Goal: Use online tool/utility: Utilize a website feature to perform a specific function

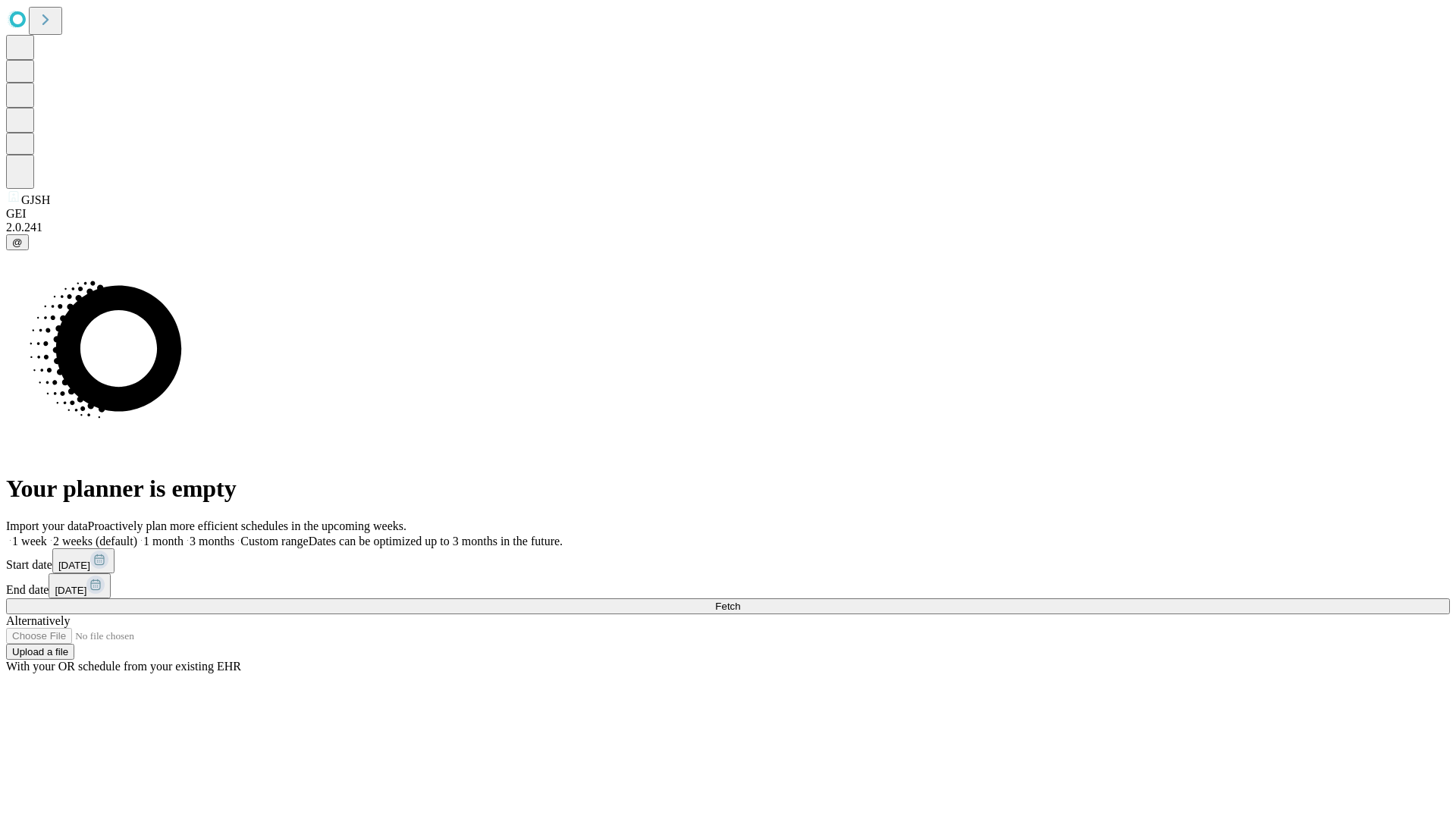
click at [740, 600] on span "Fetch" at bounding box center [727, 605] width 25 height 11
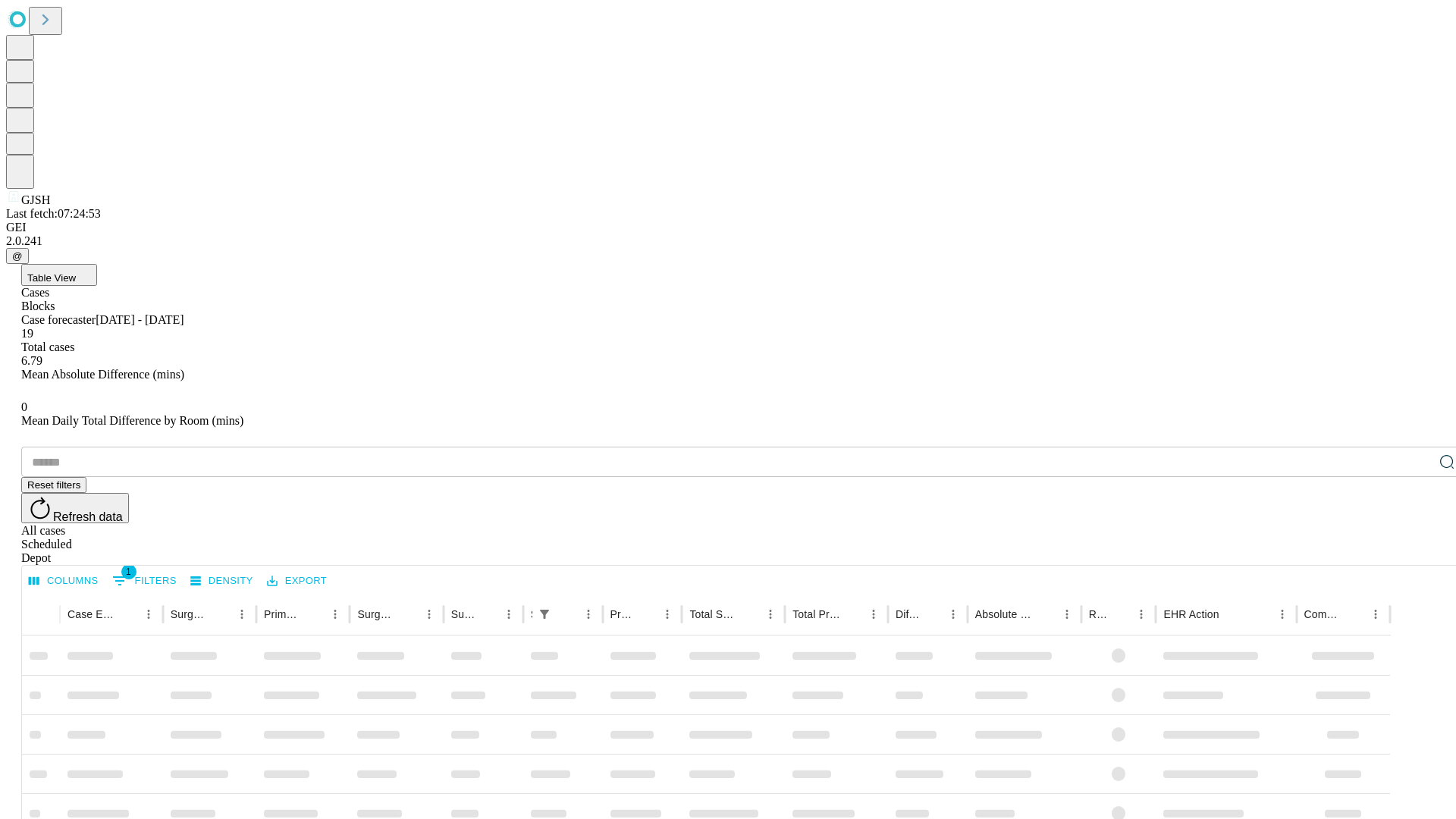
click at [76, 272] on span "Table View" at bounding box center [51, 277] width 49 height 11
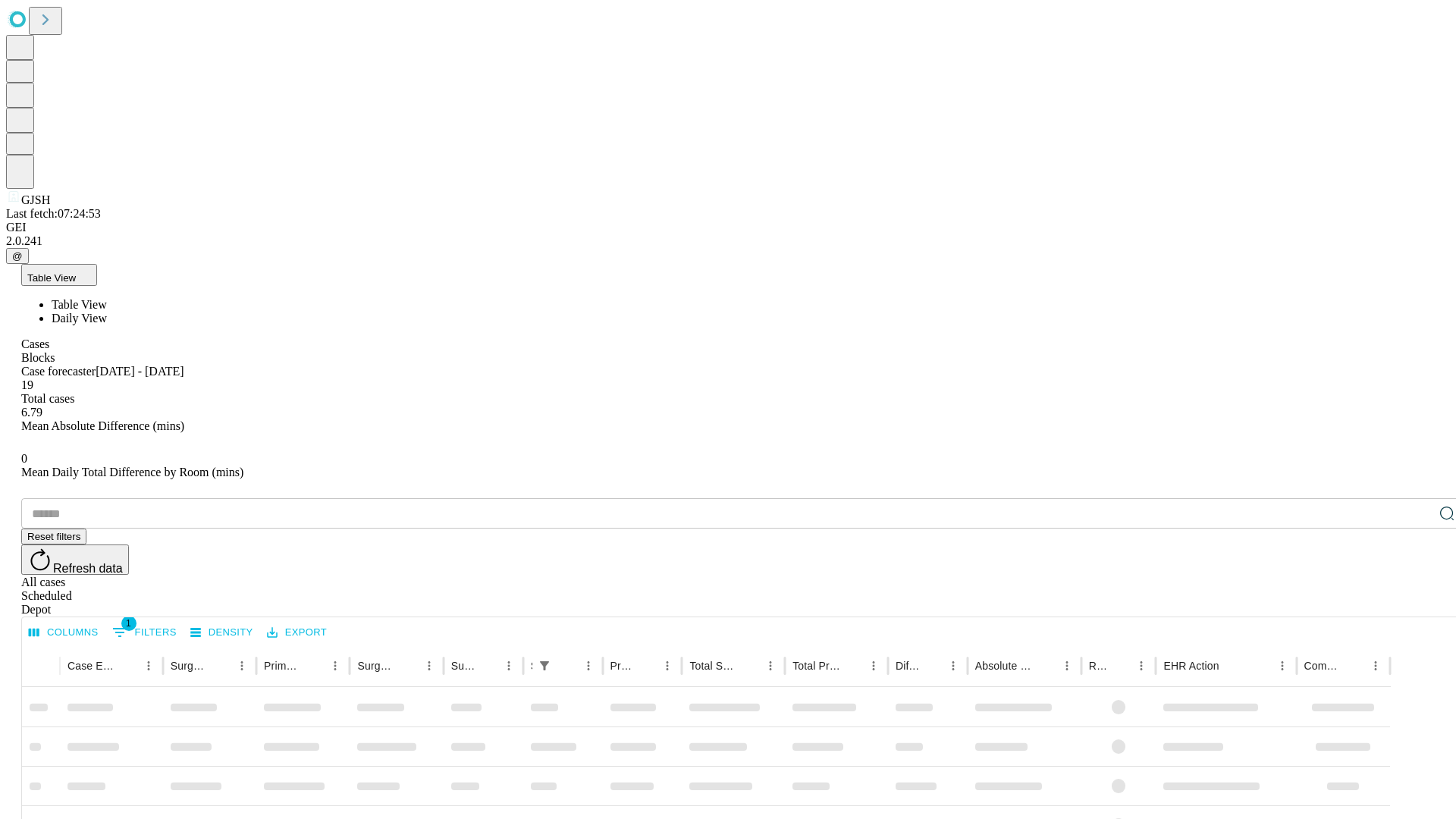
click at [107, 312] on span "Daily View" at bounding box center [80, 318] width 56 height 13
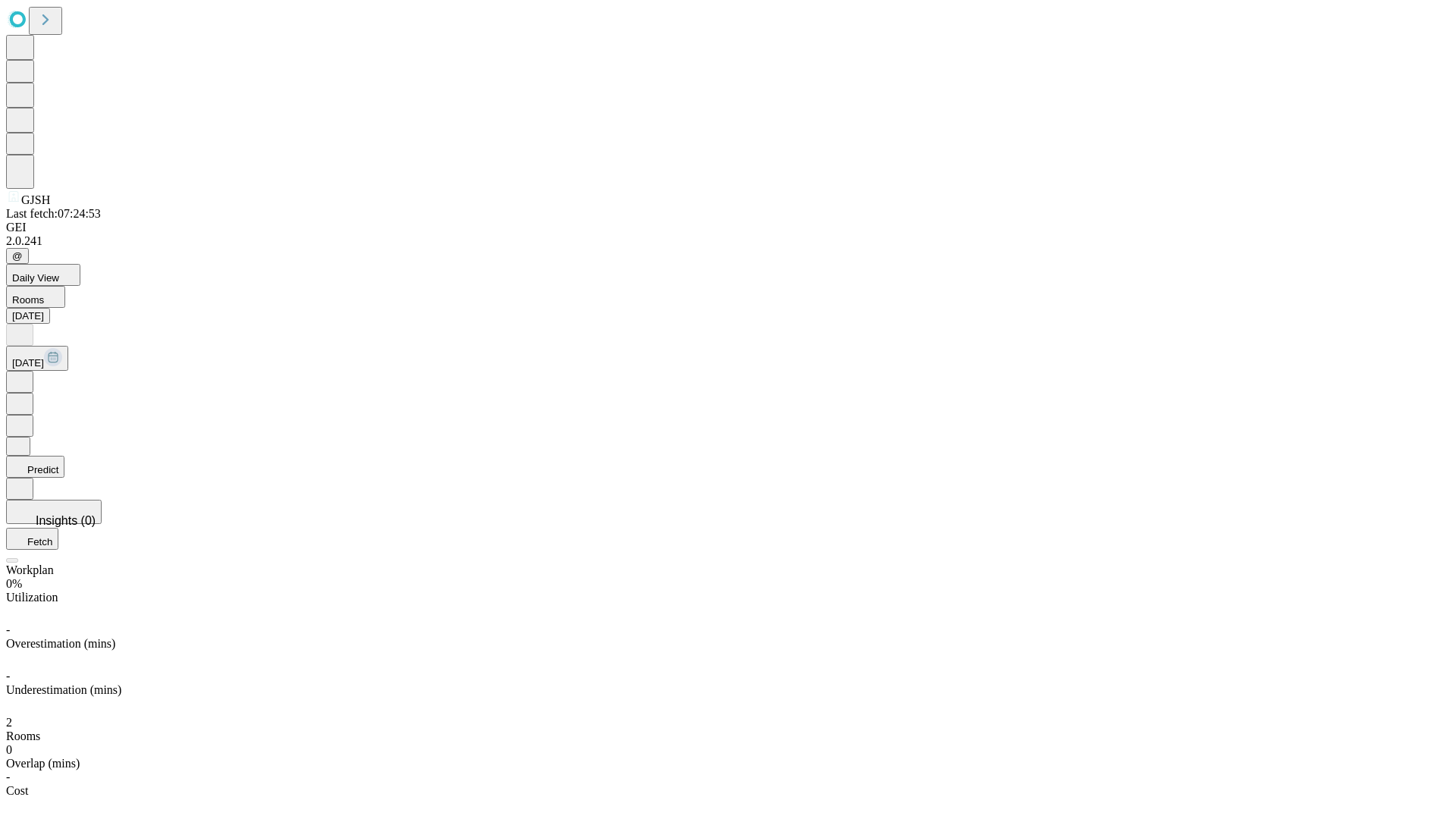
click at [65, 455] on button "Predict" at bounding box center [35, 466] width 59 height 22
